Goal: Transaction & Acquisition: Book appointment/travel/reservation

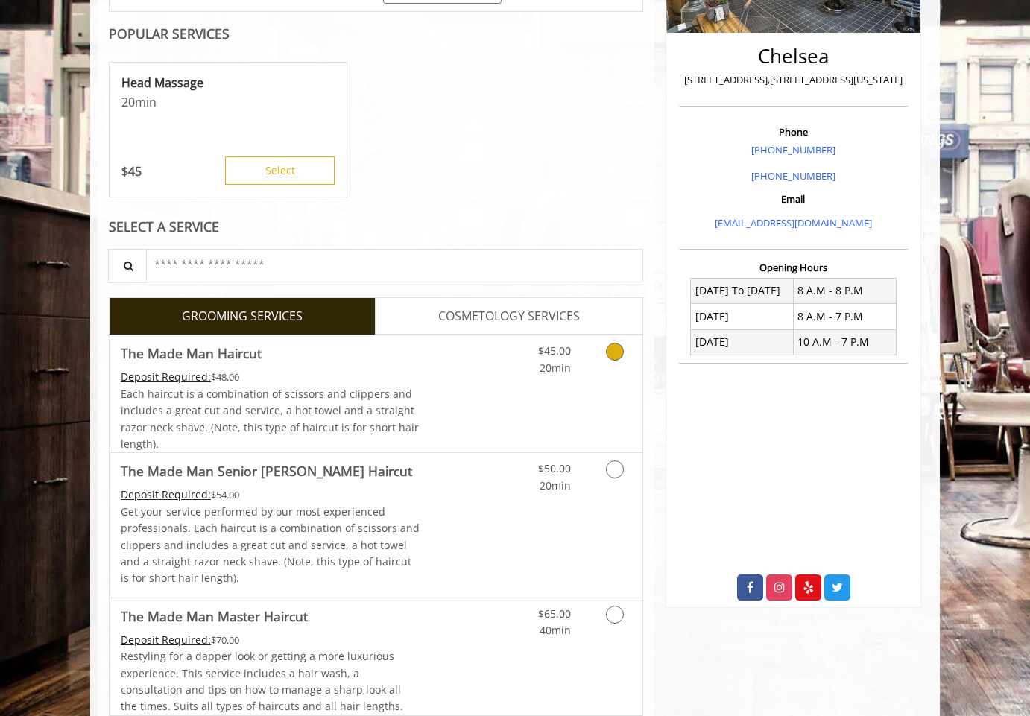
scroll to position [530, 0]
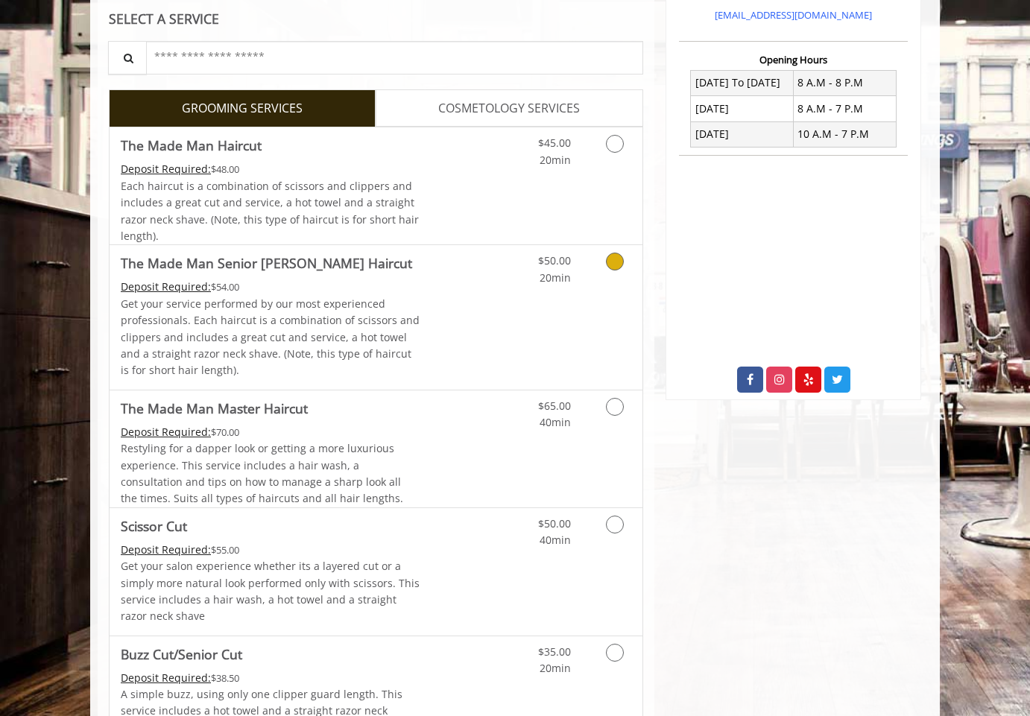
click at [376, 352] on p "Get your service performed by our most experienced professionals. Each haircut …" at bounding box center [271, 337] width 300 height 83
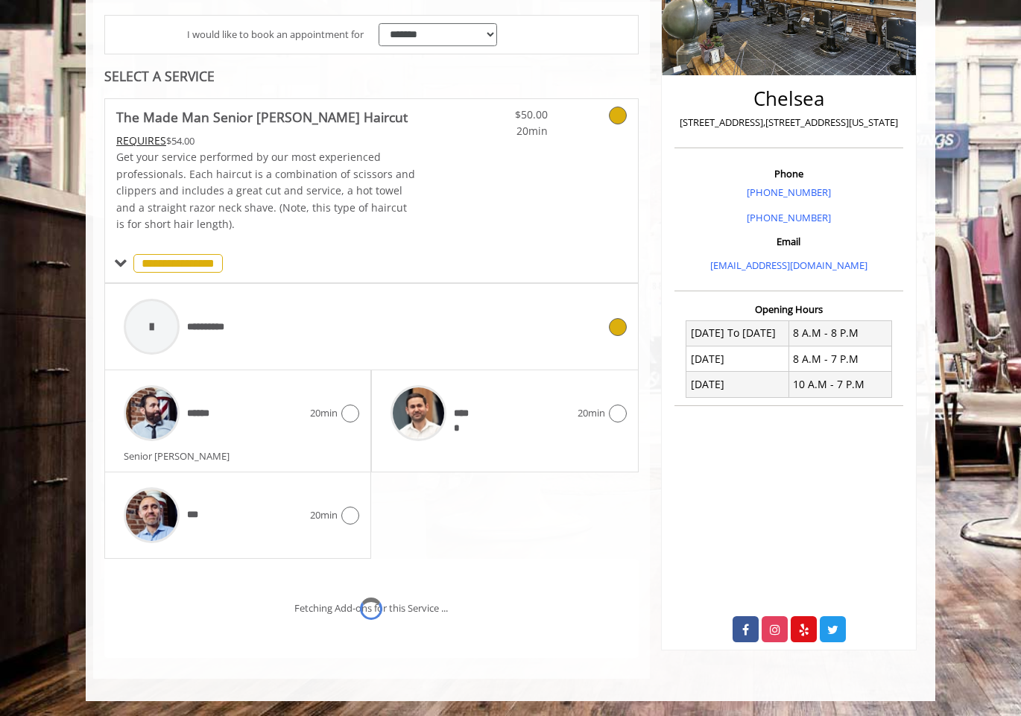
scroll to position [342, 0]
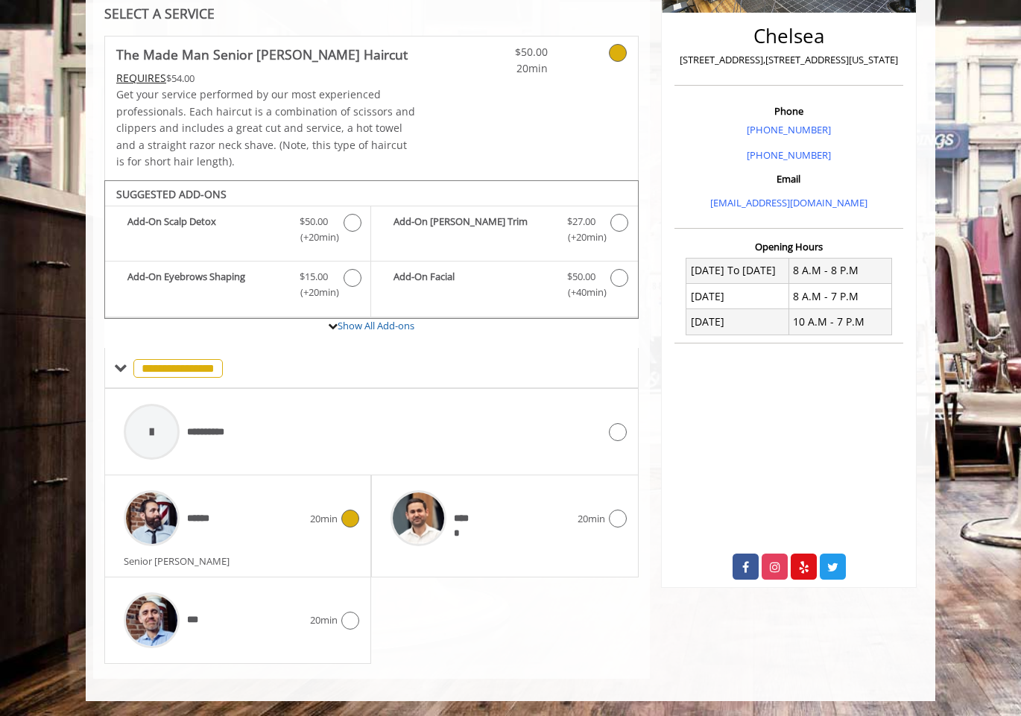
click at [278, 543] on div "******" at bounding box center [213, 518] width 194 height 71
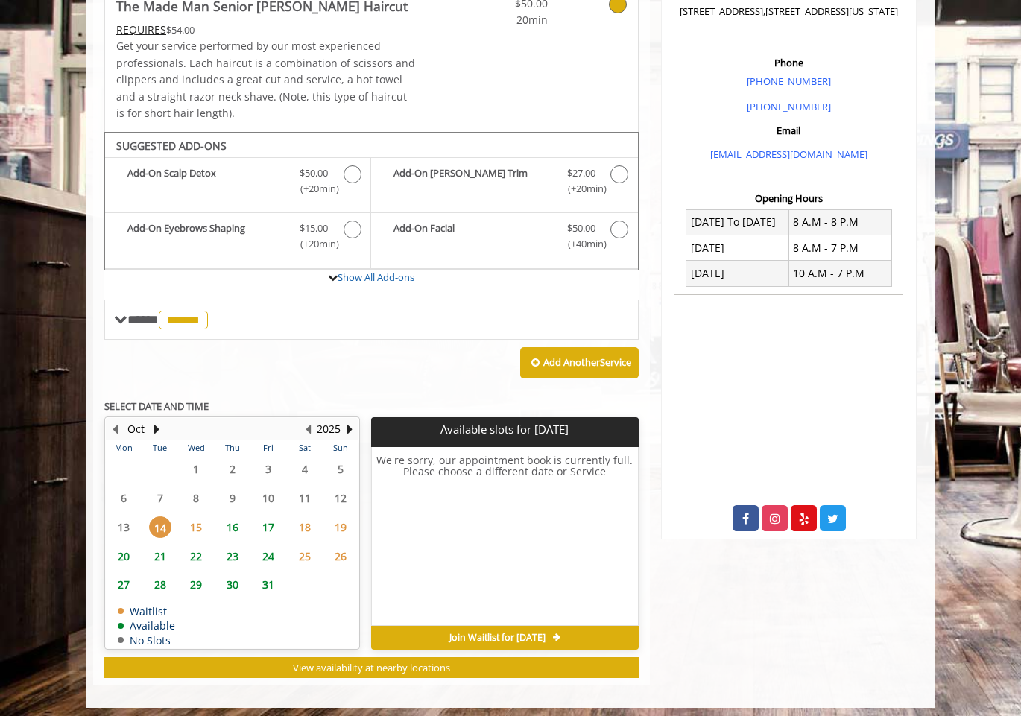
scroll to position [397, 0]
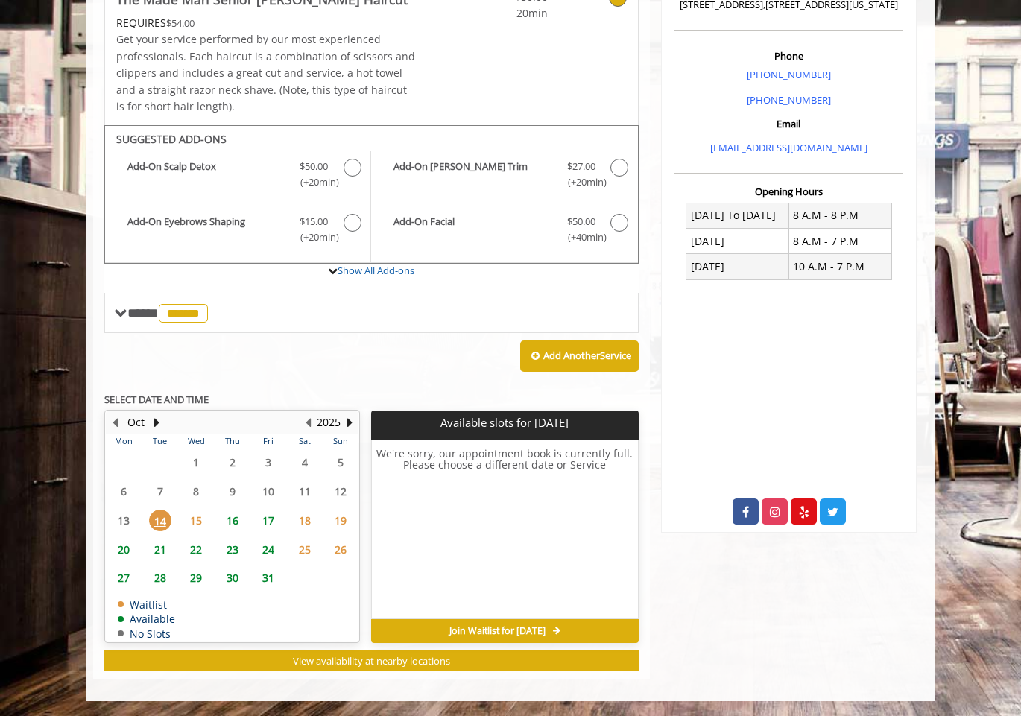
click at [233, 524] on span "16" at bounding box center [232, 521] width 22 height 22
click at [263, 517] on span "17" at bounding box center [268, 521] width 22 height 22
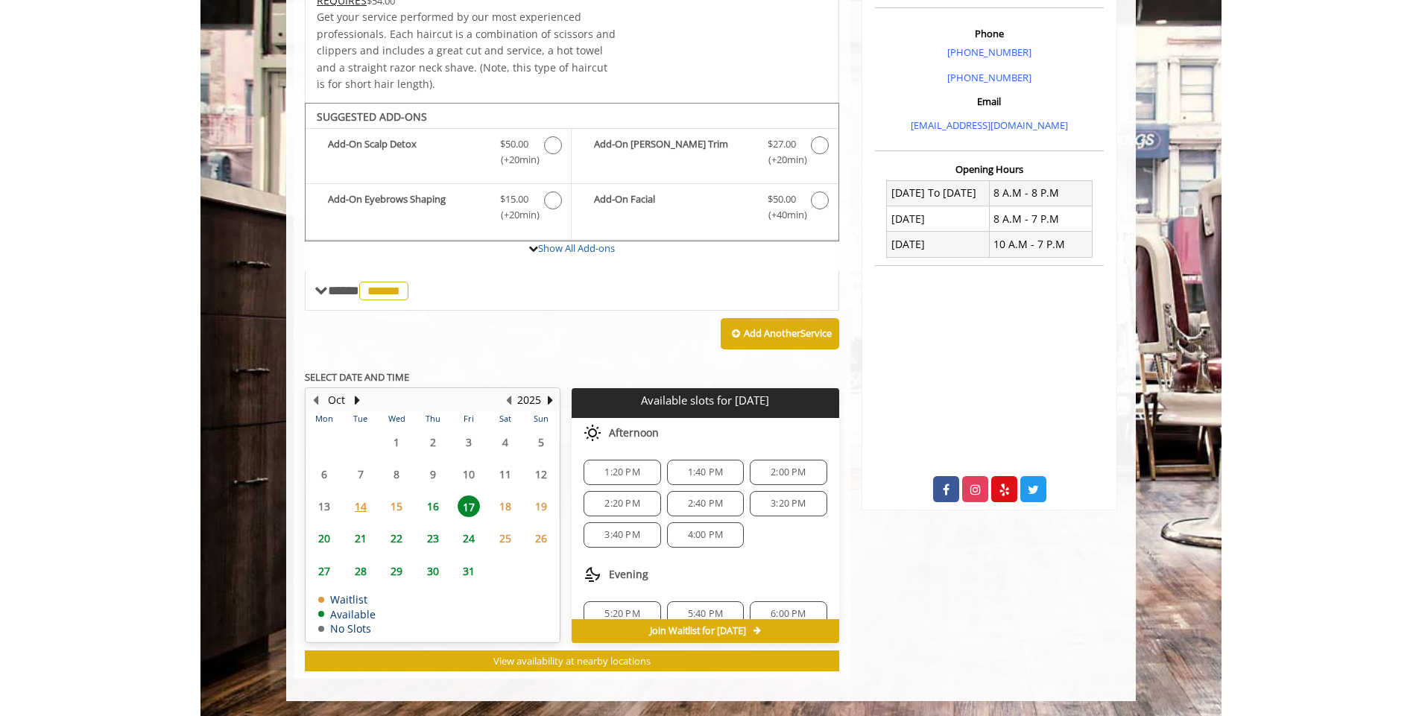
scroll to position [428, 0]
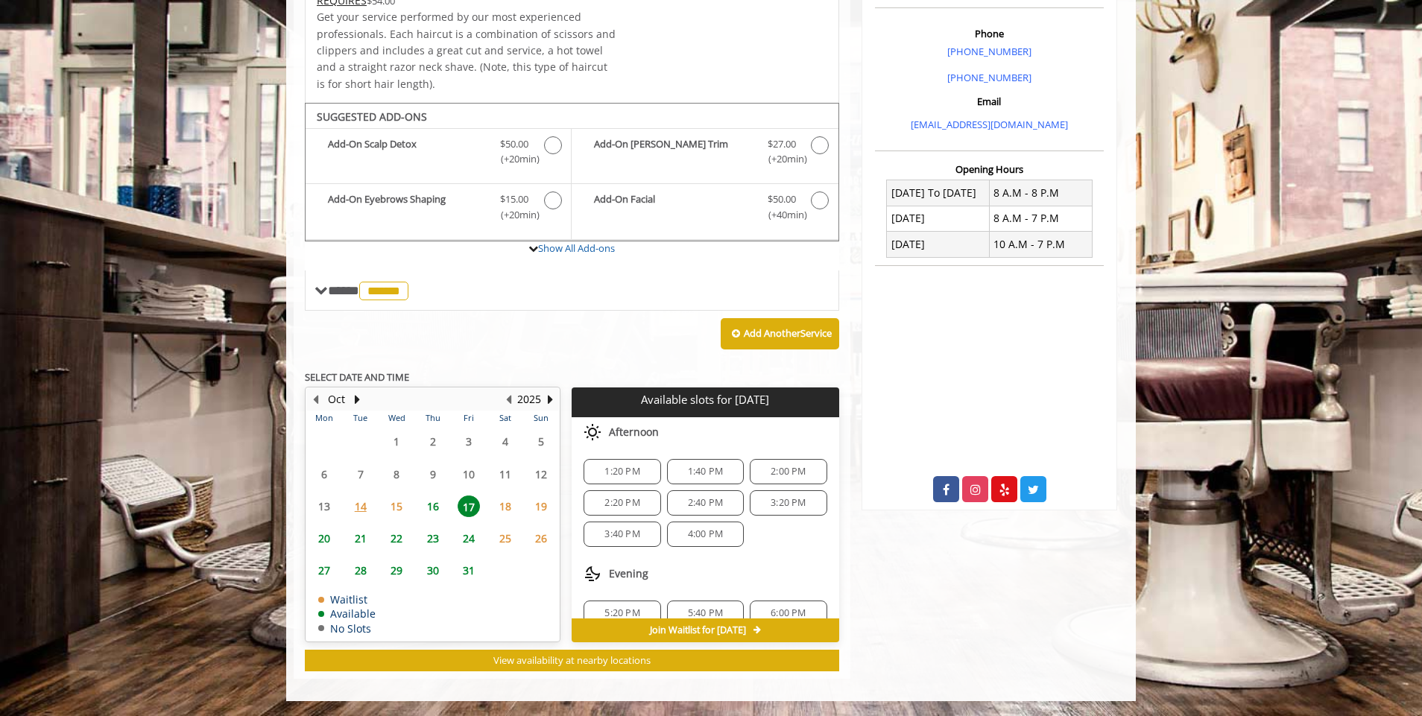
click at [693, 537] on span "4:00 PM" at bounding box center [705, 535] width 35 height 12
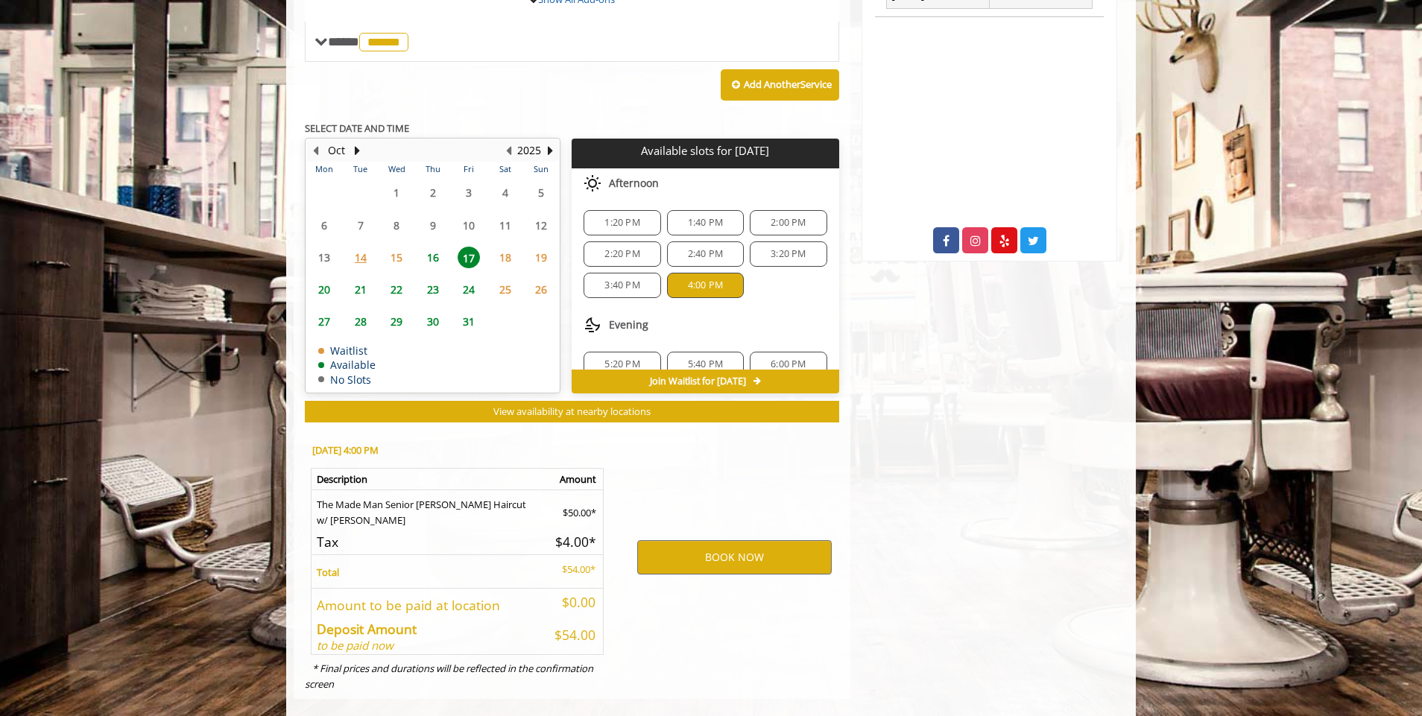
scroll to position [697, 0]
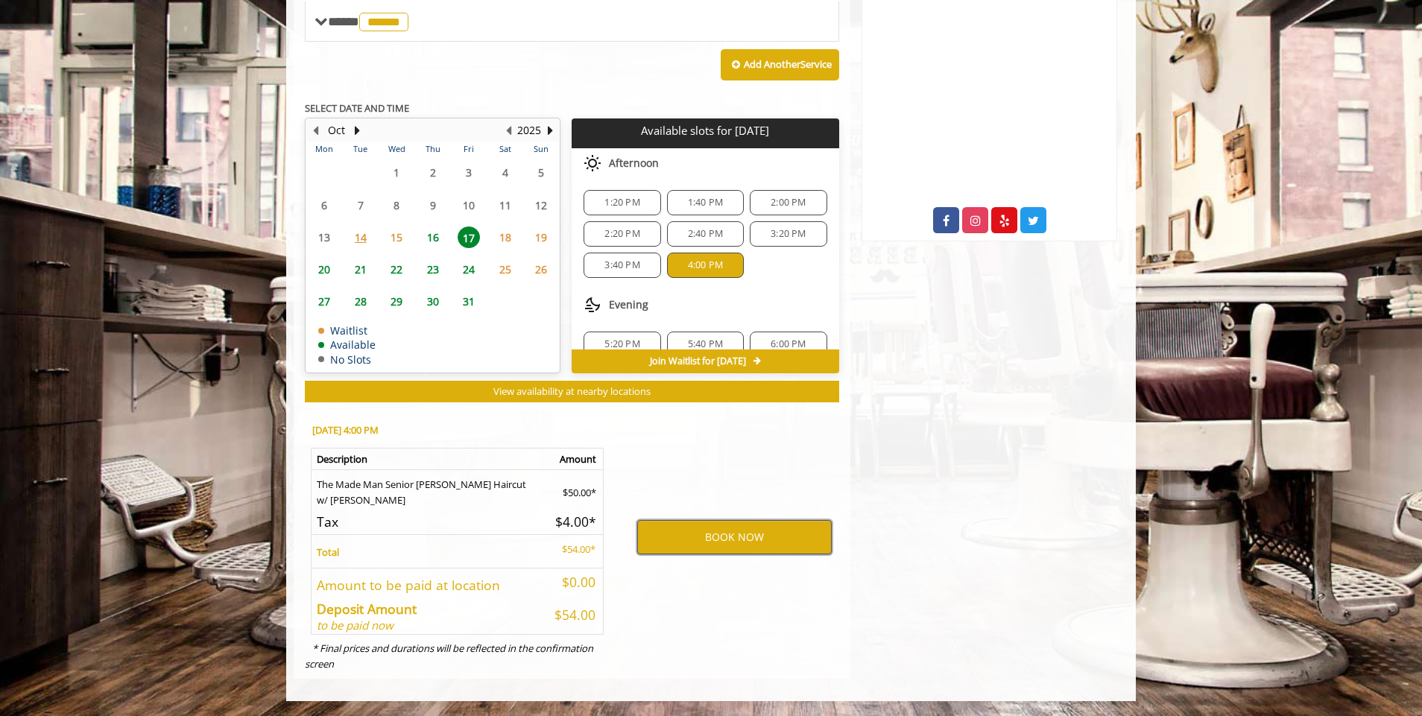
click at [679, 523] on button "BOOK NOW" at bounding box center [734, 537] width 195 height 34
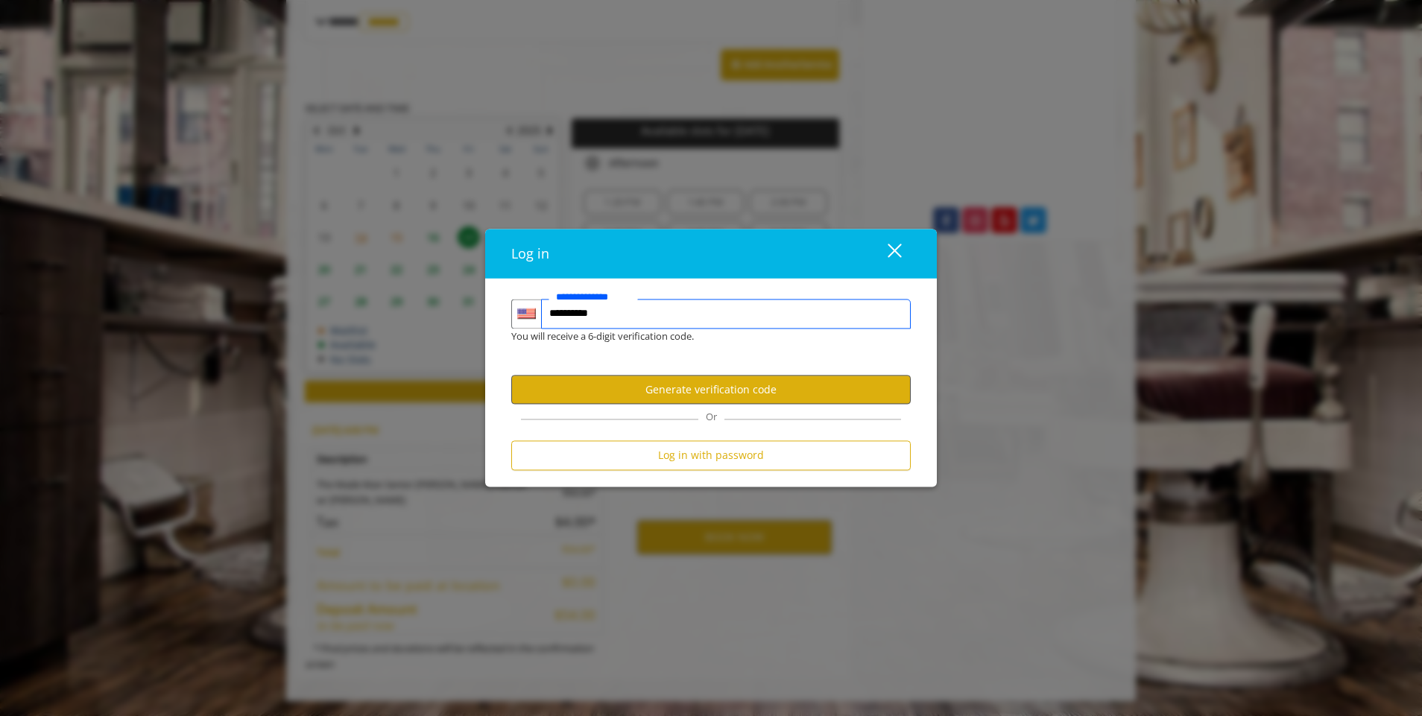
type input "**********"
click at [721, 388] on button "Generate verification code" at bounding box center [711, 390] width 400 height 29
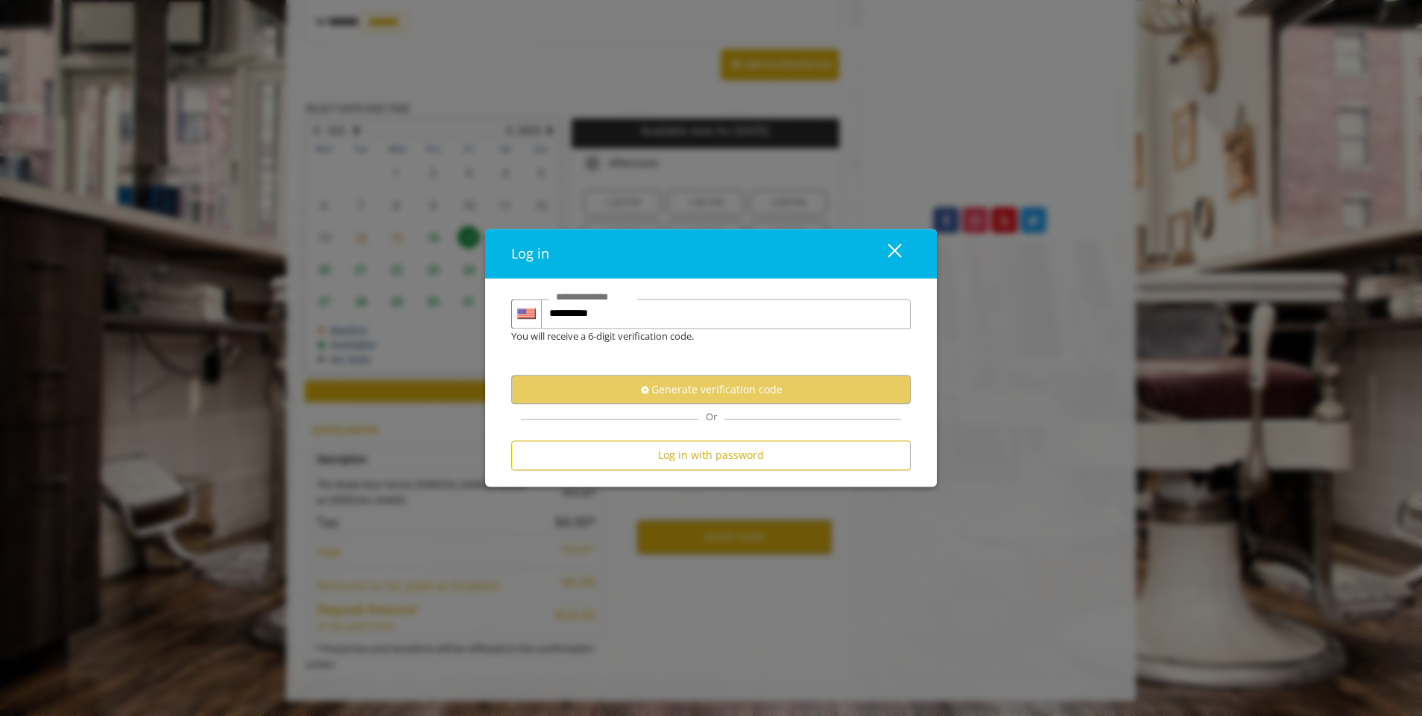
scroll to position [0, 0]
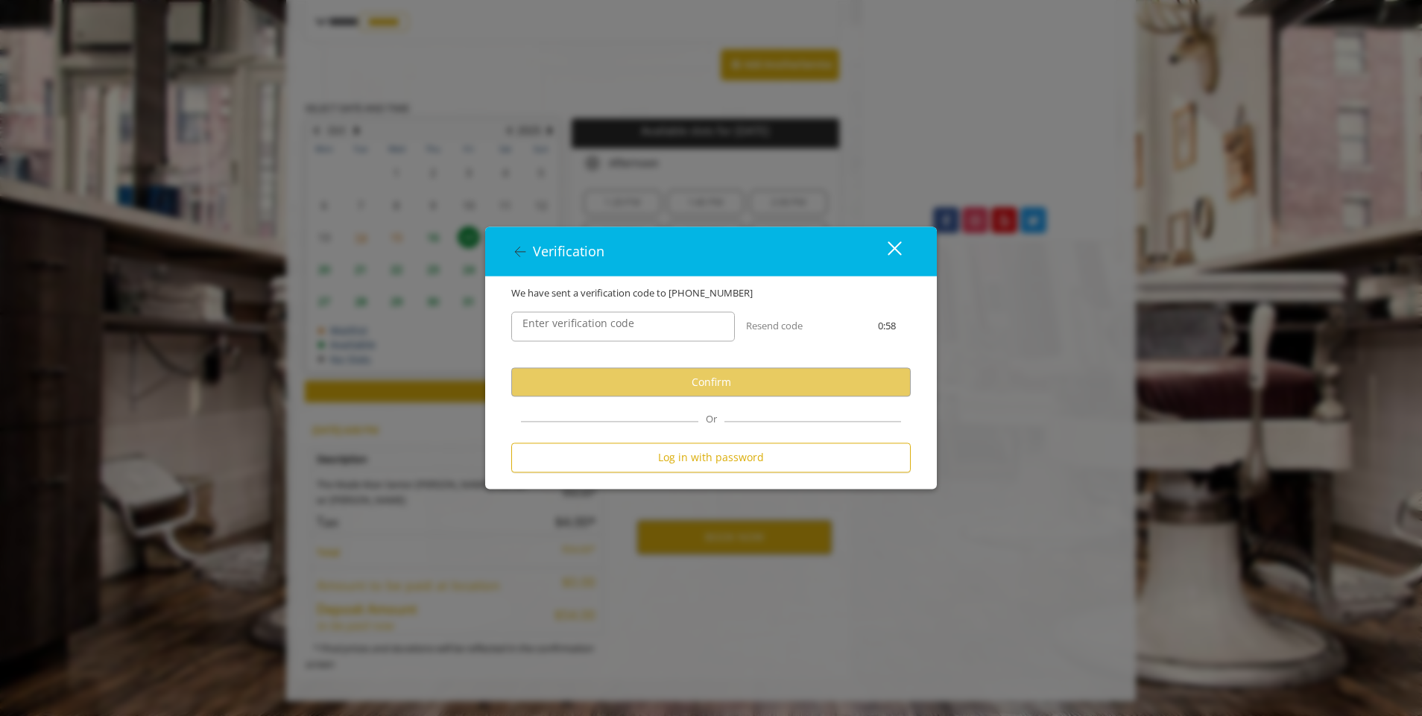
click at [605, 318] on label "Enter verification code" at bounding box center [578, 324] width 127 height 16
click at [605, 318] on input "Enter verification code" at bounding box center [623, 327] width 224 height 30
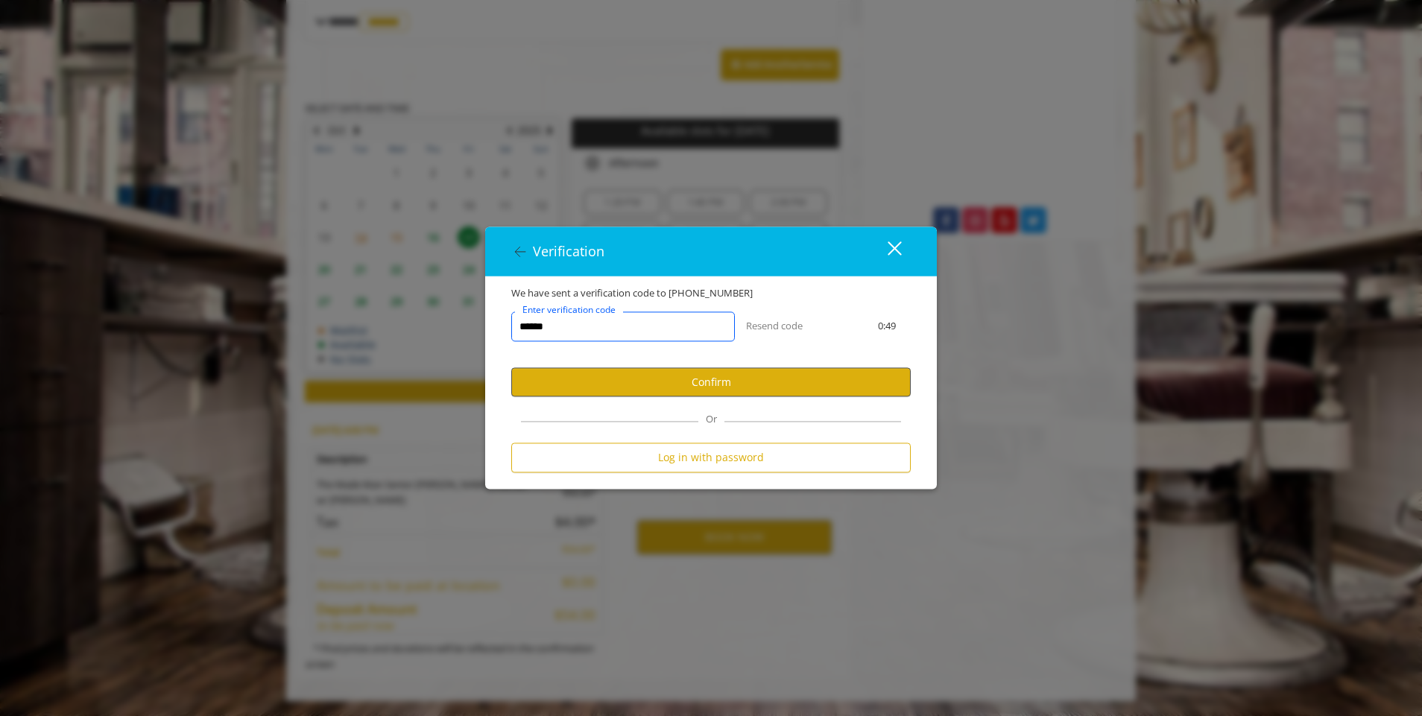
type input "******"
click at [709, 380] on button "Confirm" at bounding box center [711, 382] width 400 height 29
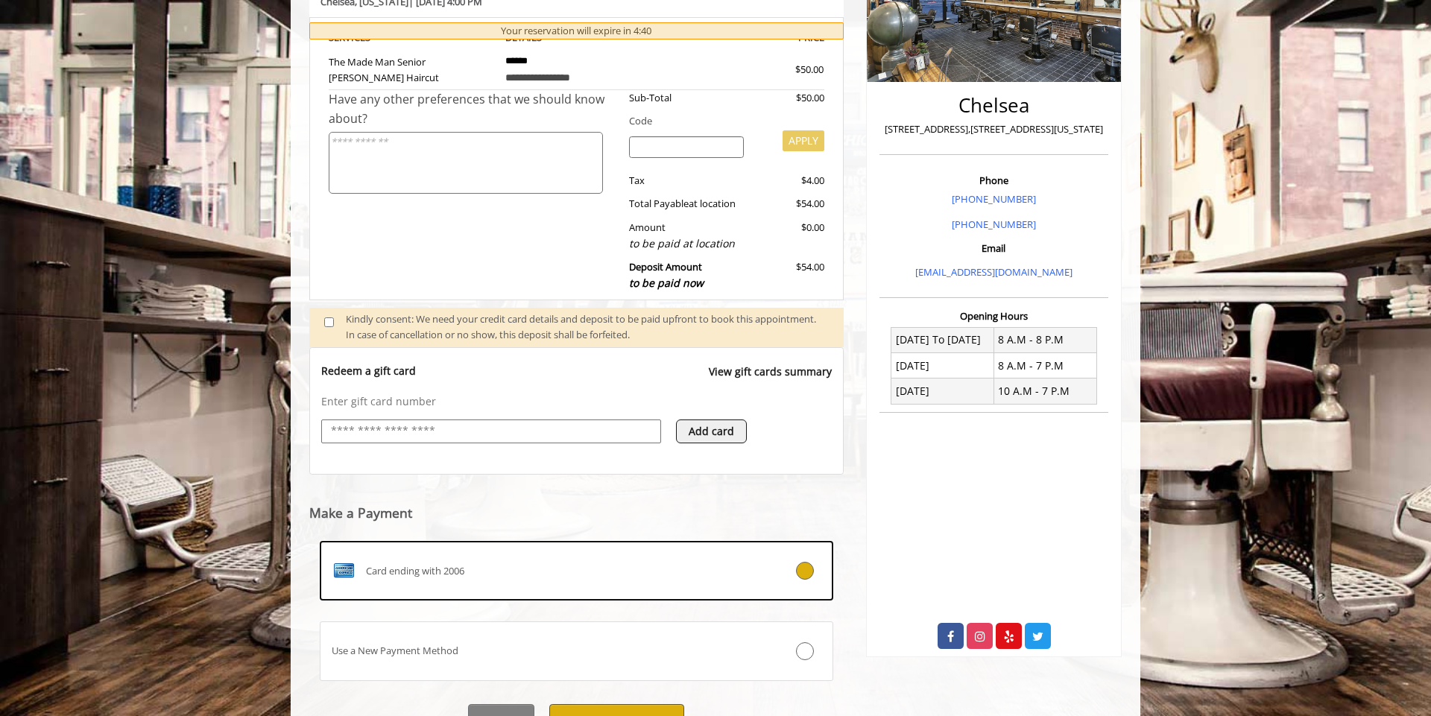
scroll to position [338, 0]
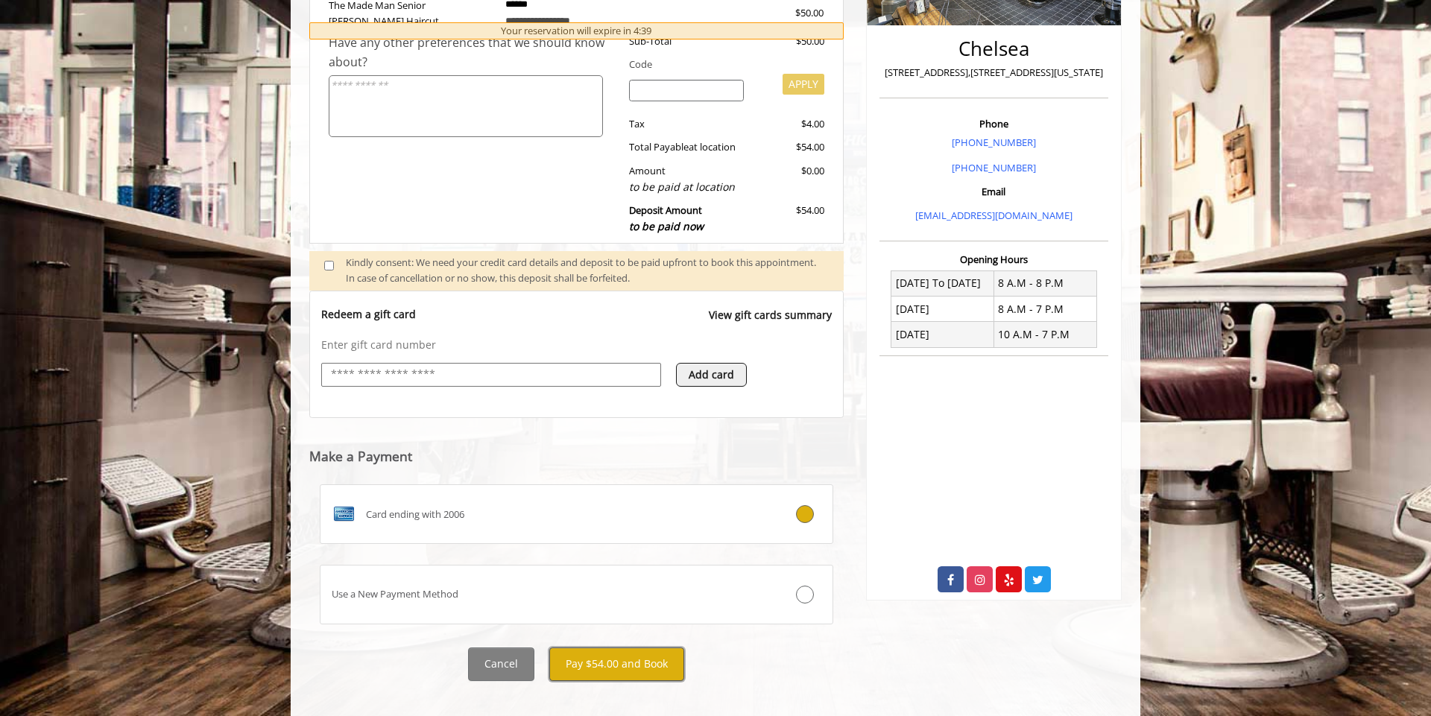
click at [633, 661] on button "Pay $54.00 and Book" at bounding box center [616, 665] width 135 height 34
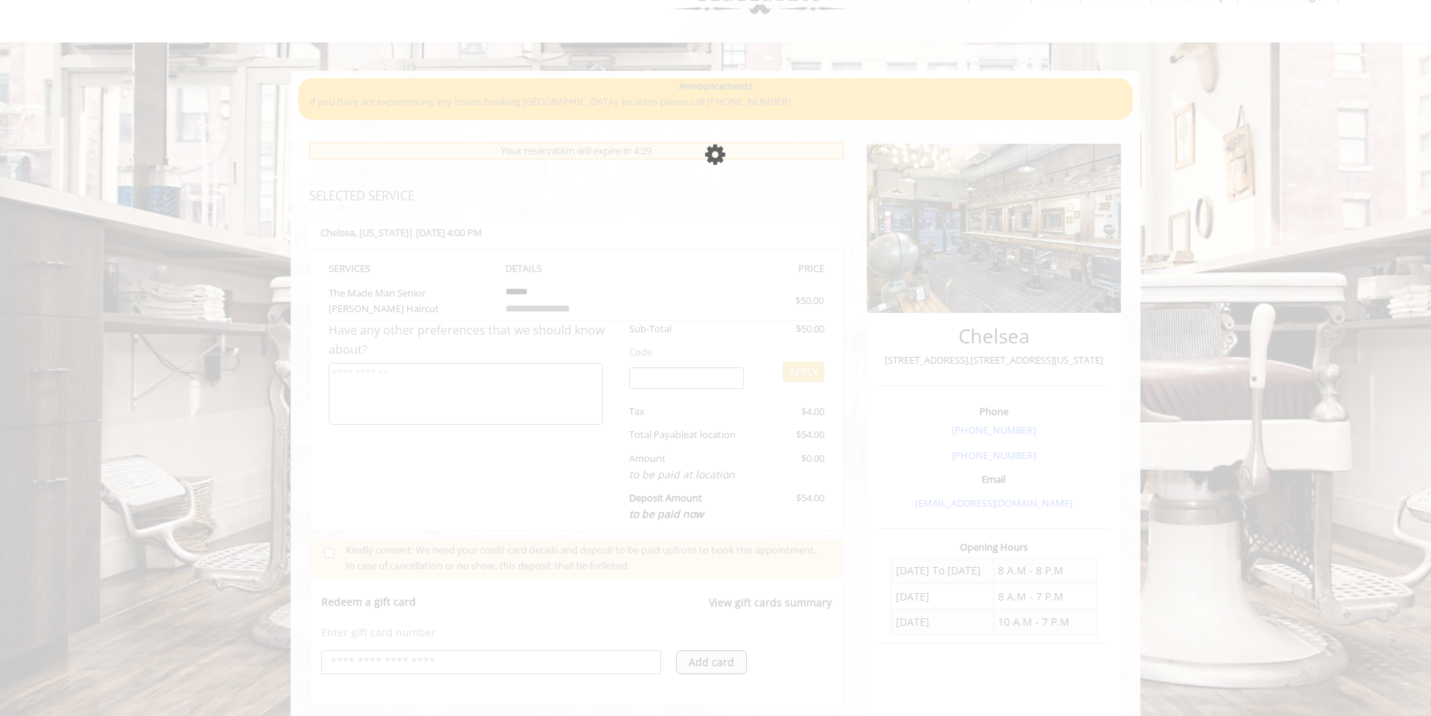
scroll to position [48, 0]
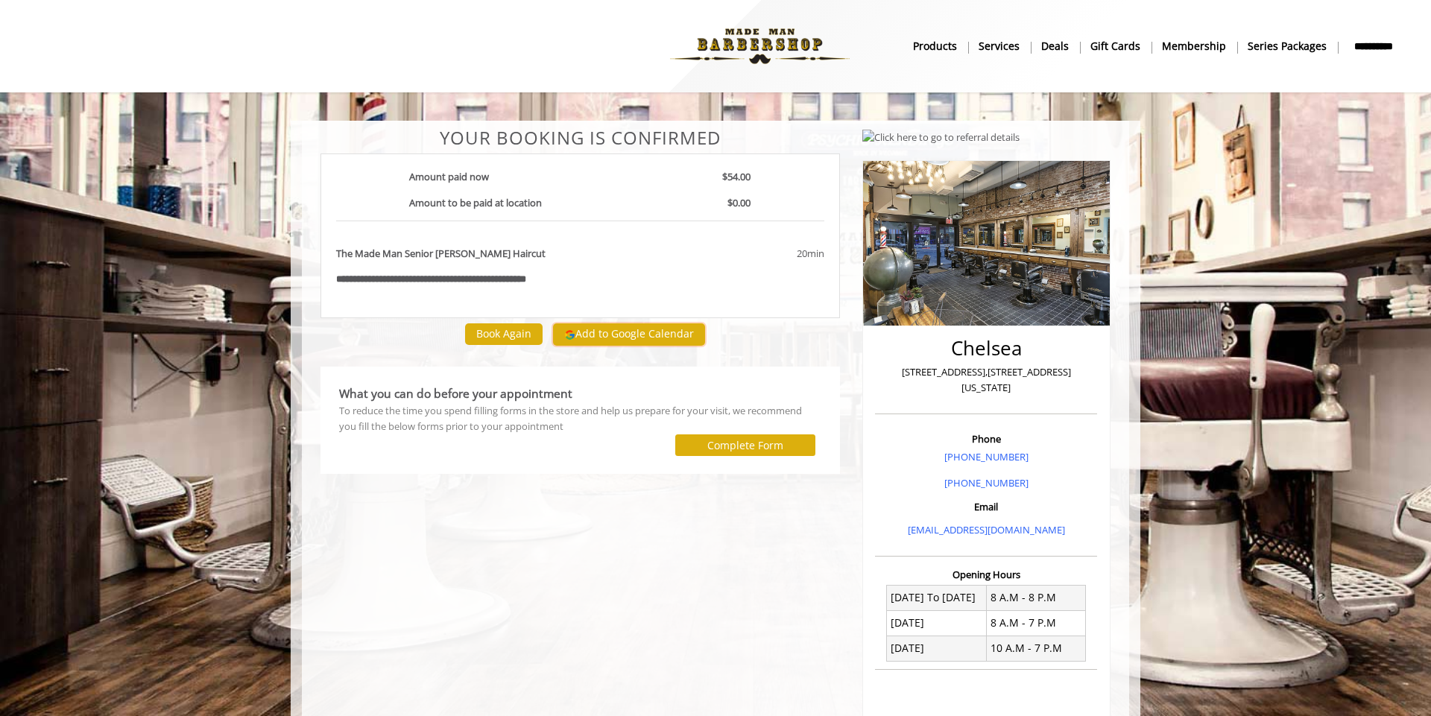
click at [660, 338] on button "Add to Google Calendar" at bounding box center [629, 335] width 152 height 22
